Goal: Find specific page/section: Find specific page/section

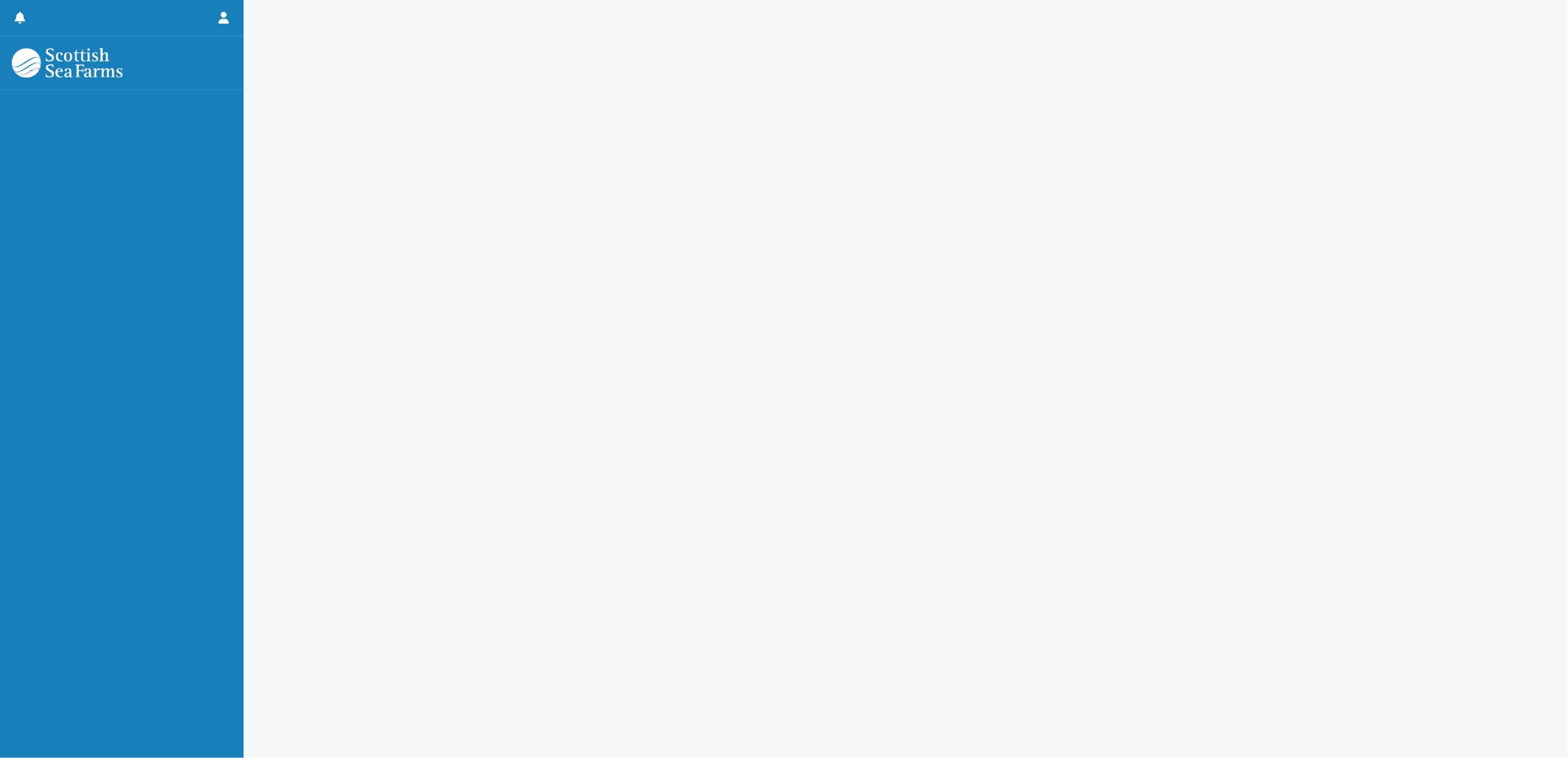
click at [473, 592] on div at bounding box center [905, 360] width 1310 height 721
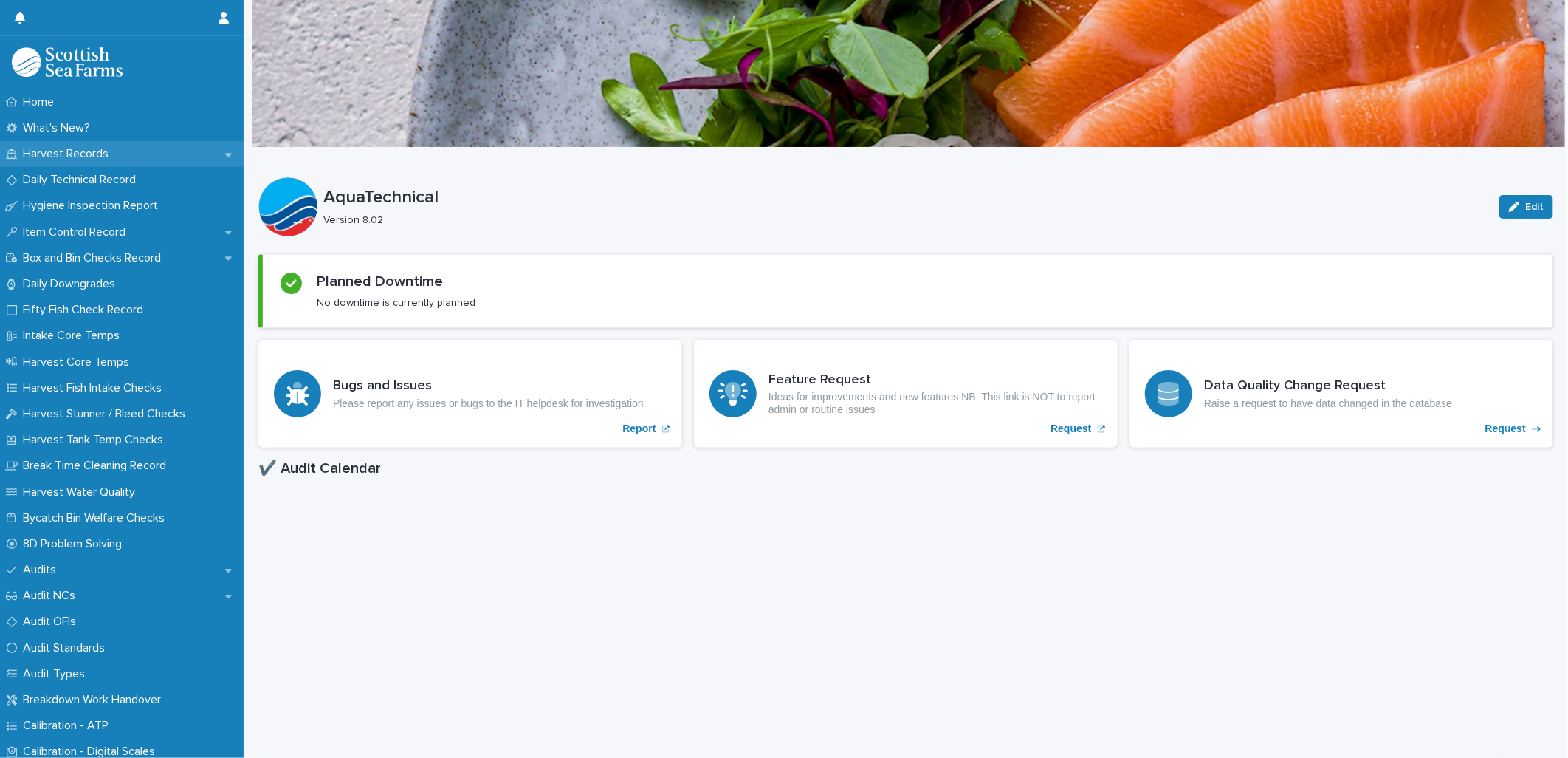
click at [63, 156] on p "Harvest Records" at bounding box center [69, 154] width 103 height 14
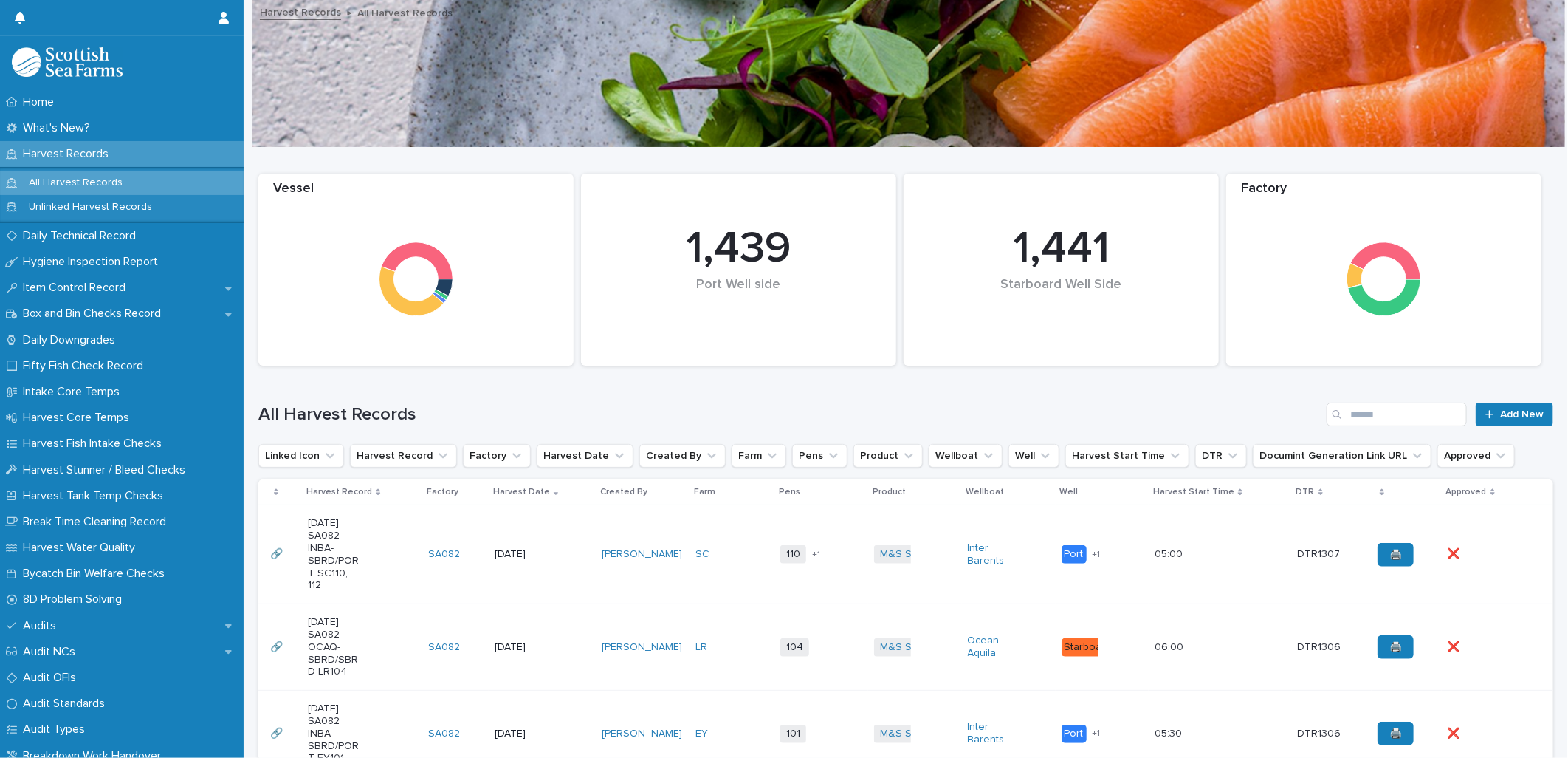
click at [102, 179] on p "All Harvest Records" at bounding box center [76, 182] width 117 height 13
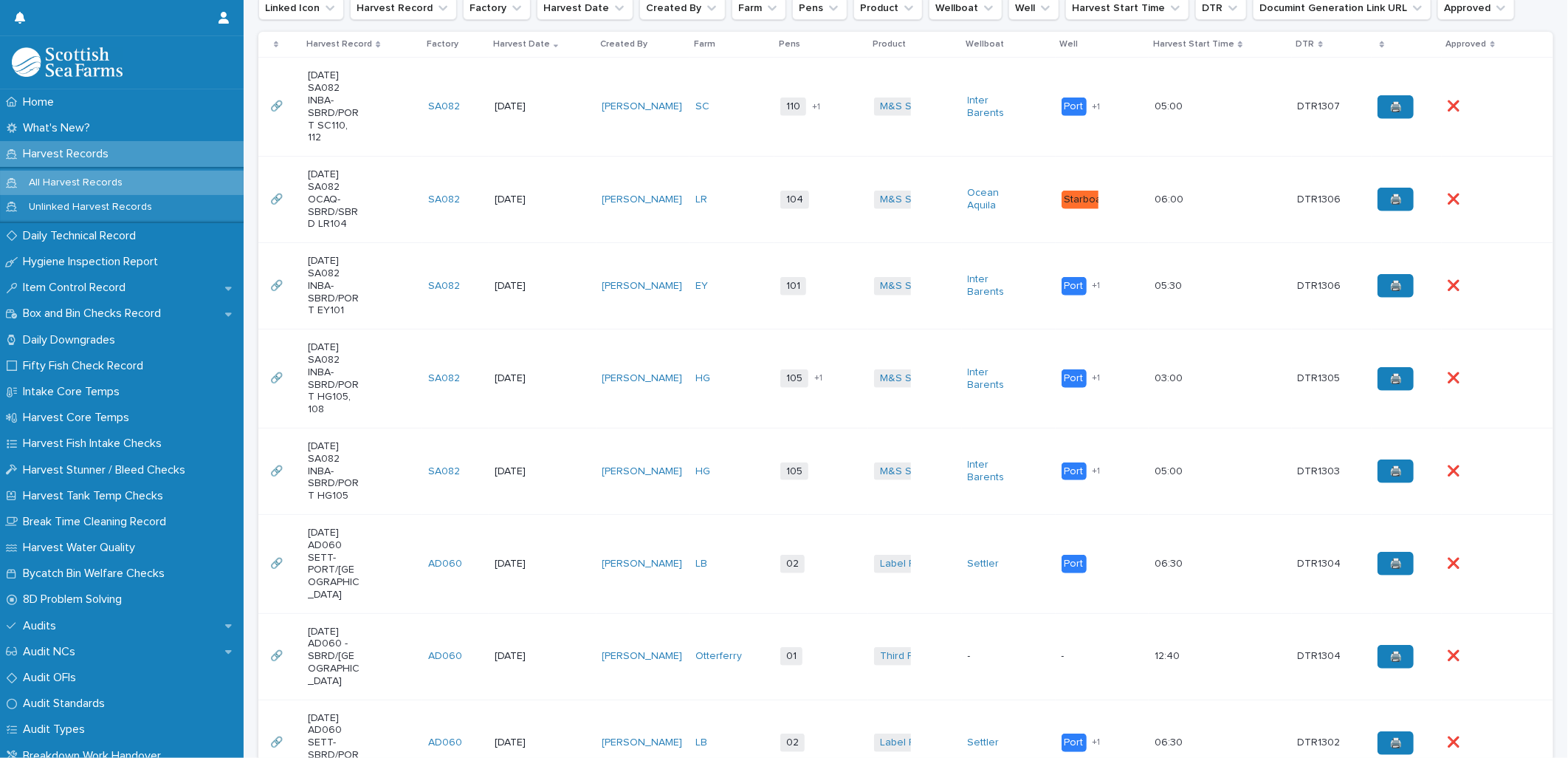
scroll to position [574, 0]
